Goal: Task Accomplishment & Management: Use online tool/utility

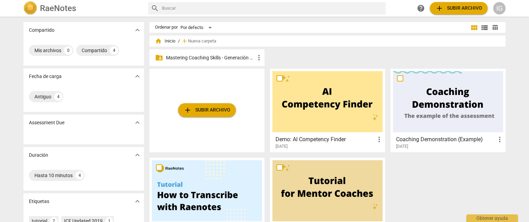
click at [240, 56] on p "Mastering Coaching Skills - Generación 31" at bounding box center [210, 57] width 89 height 7
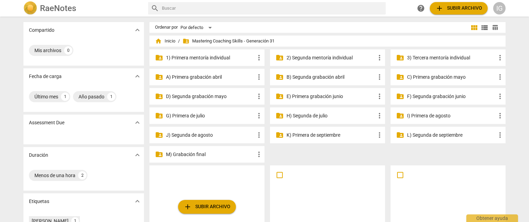
click at [448, 57] on p "3) Tercera mentoría individual" at bounding box center [451, 57] width 89 height 7
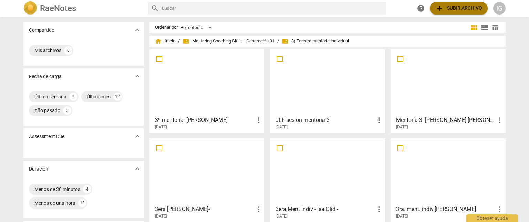
click at [451, 7] on span "add Subir archivo" at bounding box center [459, 8] width 47 height 8
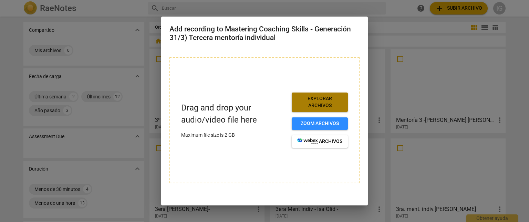
click at [319, 104] on span "Explorar archivos" at bounding box center [319, 101] width 45 height 13
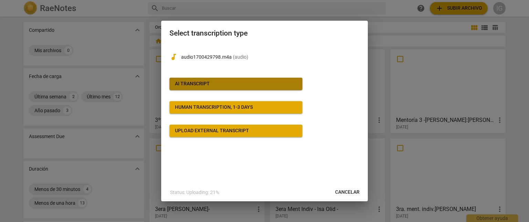
click at [219, 81] on span "AI Transcript" at bounding box center [236, 83] width 122 height 7
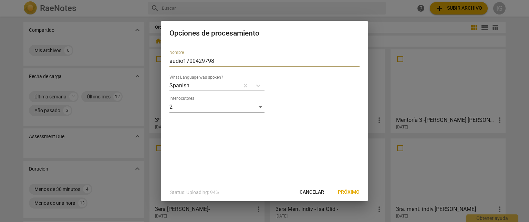
click at [218, 62] on input "audio1700429798" at bounding box center [265, 60] width 190 height 11
type input "a"
type input "[PERSON_NAME]"
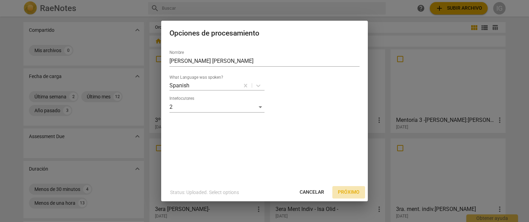
click at [346, 192] on span "Próximo" at bounding box center [349, 192] width 22 height 7
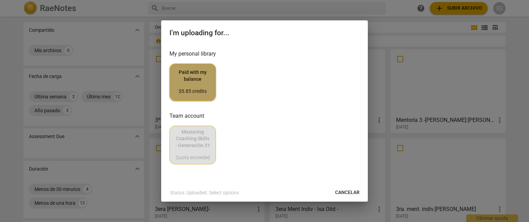
click at [190, 78] on span "Paid with my balance $5.85 credits" at bounding box center [192, 82] width 35 height 26
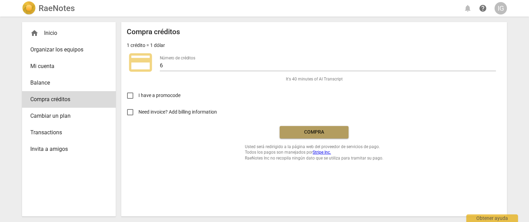
click at [315, 133] on span "Compra" at bounding box center [314, 132] width 58 height 7
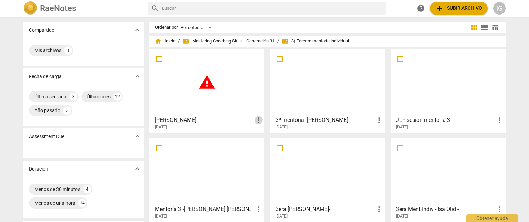
click at [259, 121] on span "more_vert" at bounding box center [259, 120] width 8 height 8
click at [210, 99] on div at bounding box center [264, 111] width 529 height 222
